Goal: Navigation & Orientation: Find specific page/section

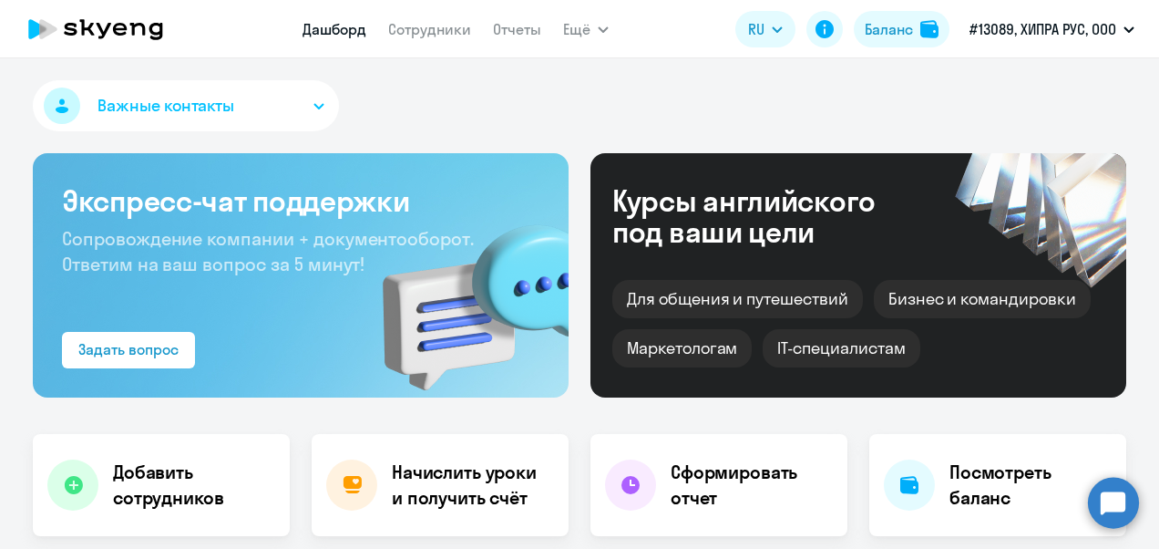
select select "30"
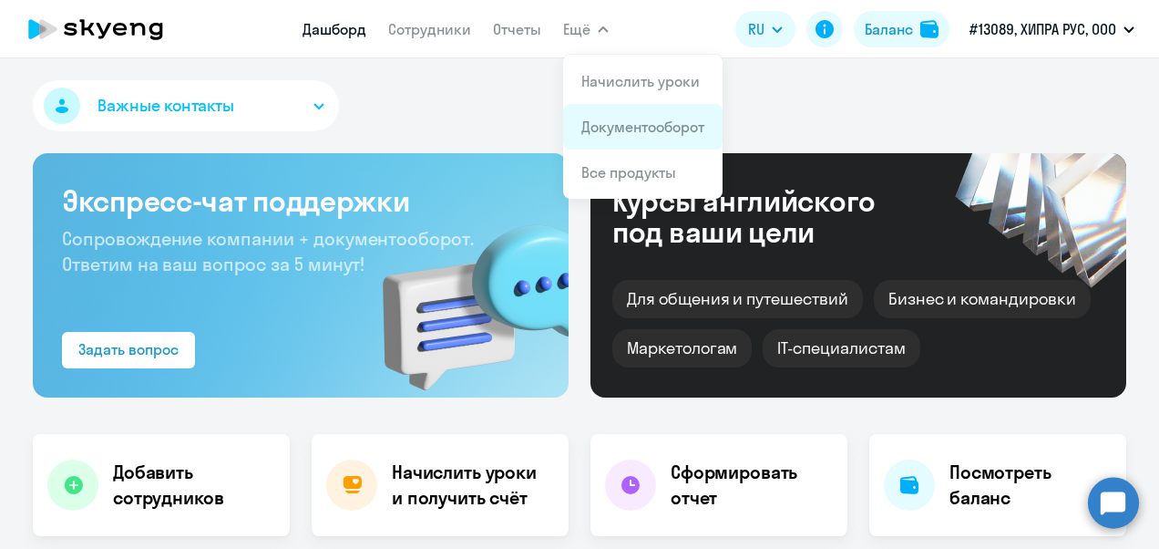
click at [610, 130] on link "Документооборот" at bounding box center [643, 127] width 123 height 18
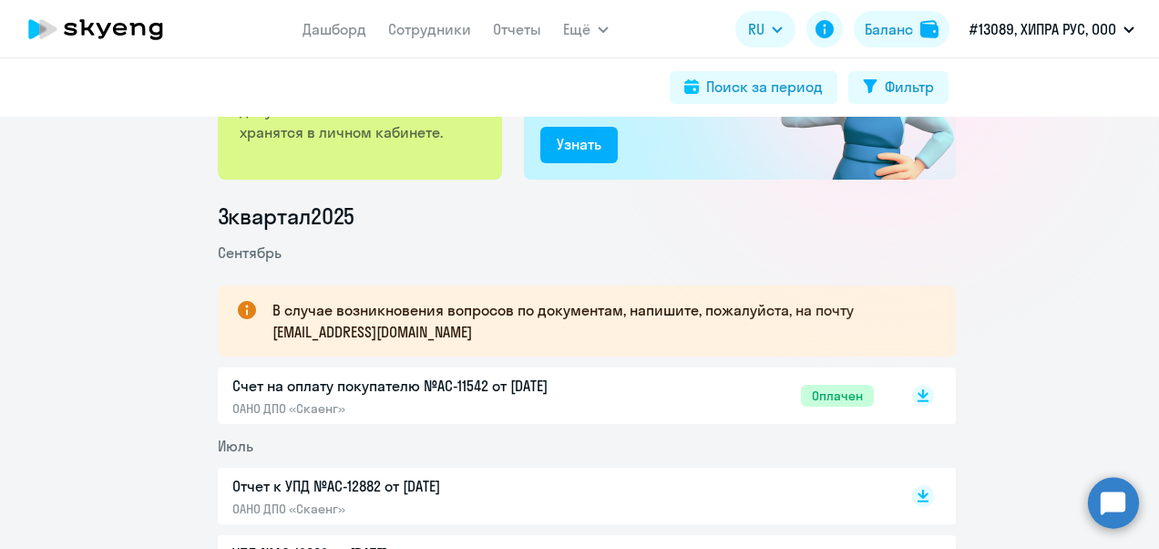
scroll to position [182, 0]
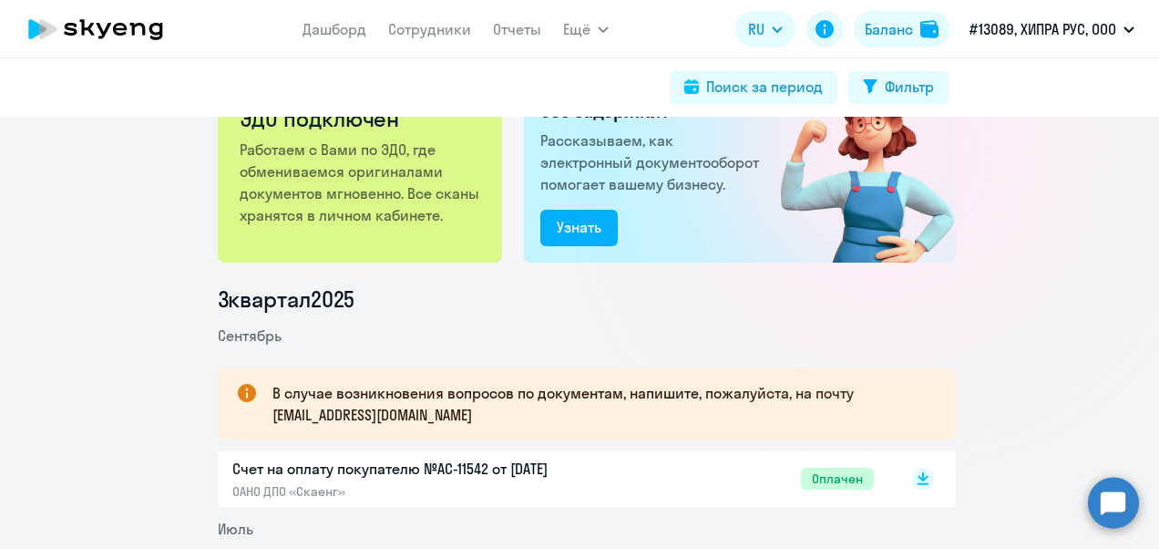
scroll to position [182, 0]
